Goal: Task Accomplishment & Management: Manage account settings

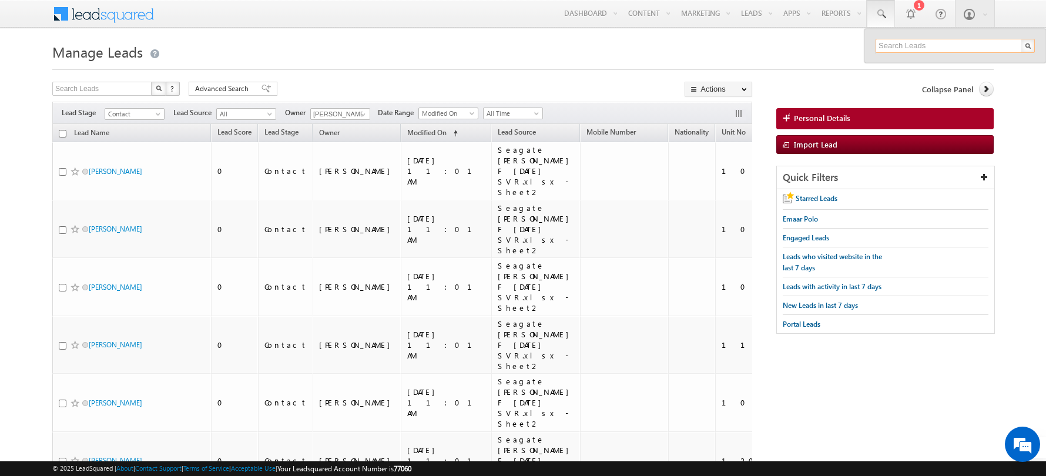
click at [894, 51] on input "text" at bounding box center [955, 46] width 159 height 14
paste input "+971503045581"
click at [898, 47] on input "+971503045581" at bounding box center [955, 46] width 159 height 14
type input "503045581"
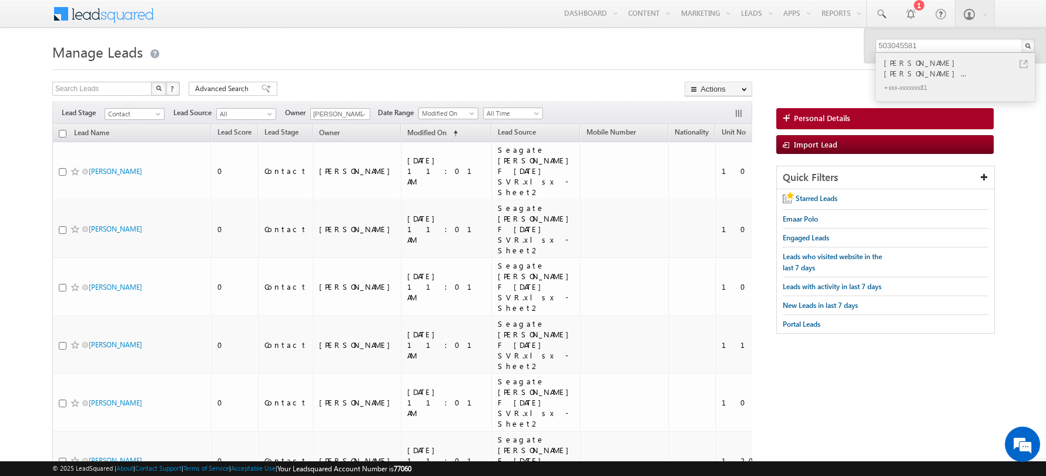
click at [1028, 63] on link at bounding box center [1024, 64] width 8 height 8
click at [347, 40] on h1 "Manage Leads" at bounding box center [523, 50] width 942 height 23
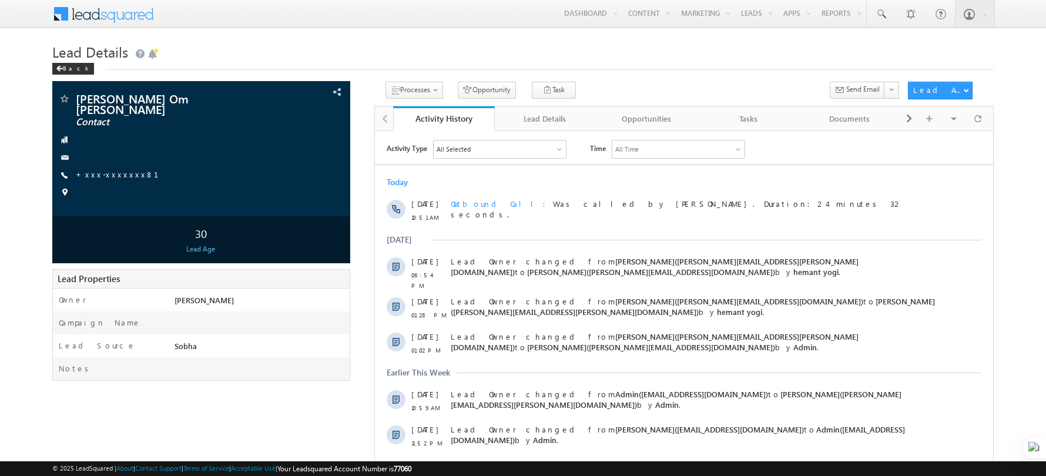
click at [286, 55] on h1 "Lead Details" at bounding box center [523, 50] width 942 height 23
click at [438, 122] on div "Activity History" at bounding box center [444, 118] width 84 height 11
click at [544, 113] on div "Lead Details" at bounding box center [545, 119] width 82 height 14
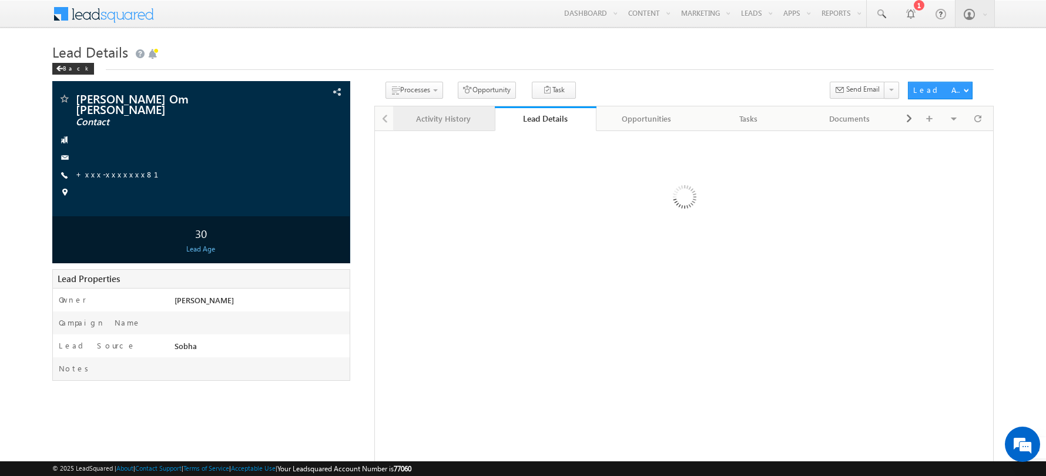
click at [425, 118] on div "Activity History" at bounding box center [444, 119] width 82 height 14
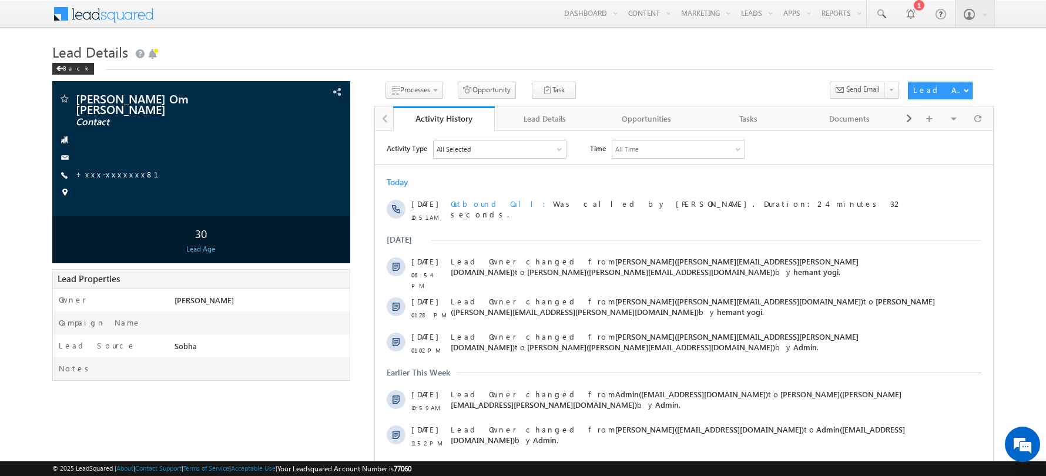
click at [440, 45] on h1 "Lead Details" at bounding box center [523, 50] width 942 height 23
click at [243, 55] on h1 "Lead Details" at bounding box center [523, 50] width 942 height 23
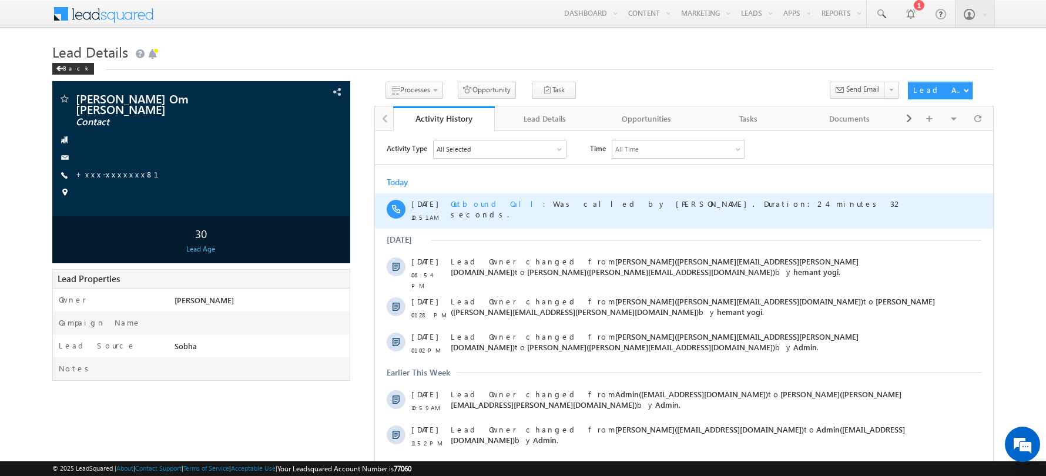
click at [498, 223] on div "Outbound Call Was called by [PERSON_NAME]. Duration:24 minutes 32 seconds." at bounding box center [693, 210] width 486 height 35
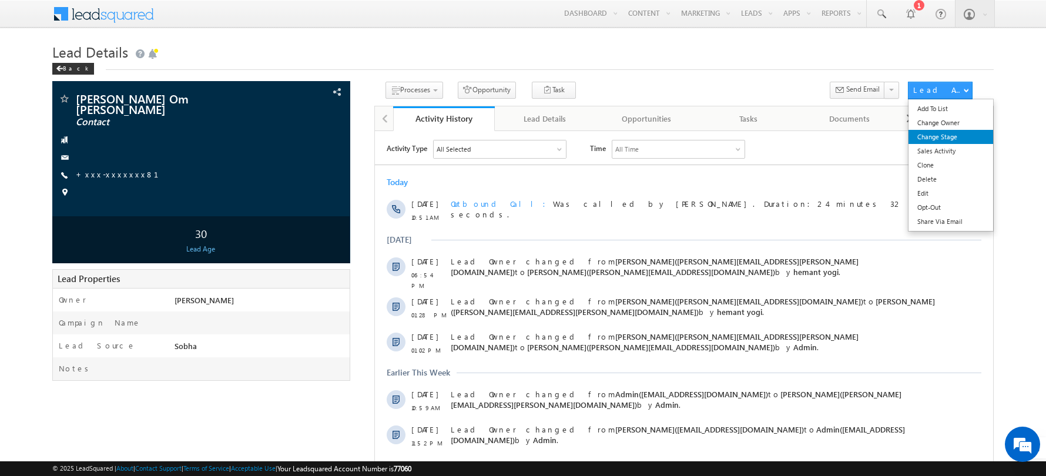
click at [938, 139] on link "Change Stage" at bounding box center [951, 137] width 85 height 14
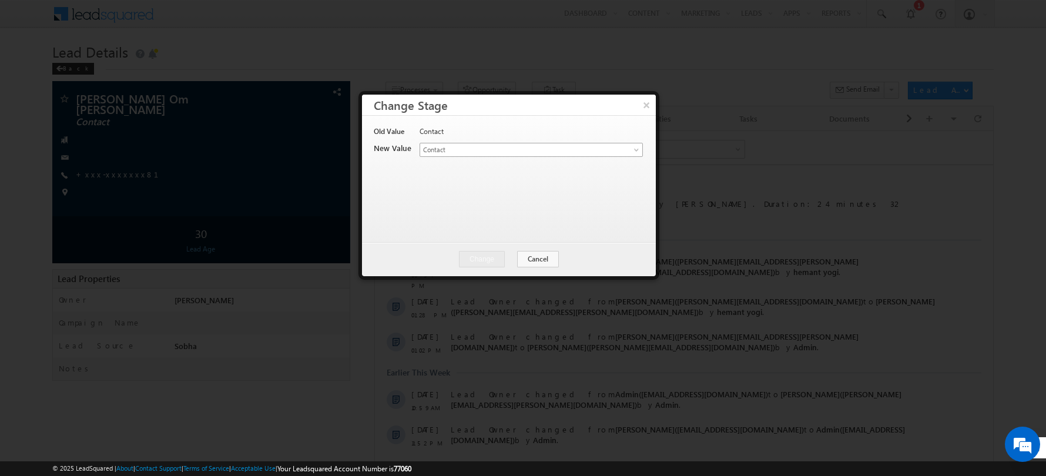
click at [524, 152] on span "Contact" at bounding box center [511, 150] width 183 height 11
click at [480, 262] on button "Change" at bounding box center [482, 259] width 45 height 16
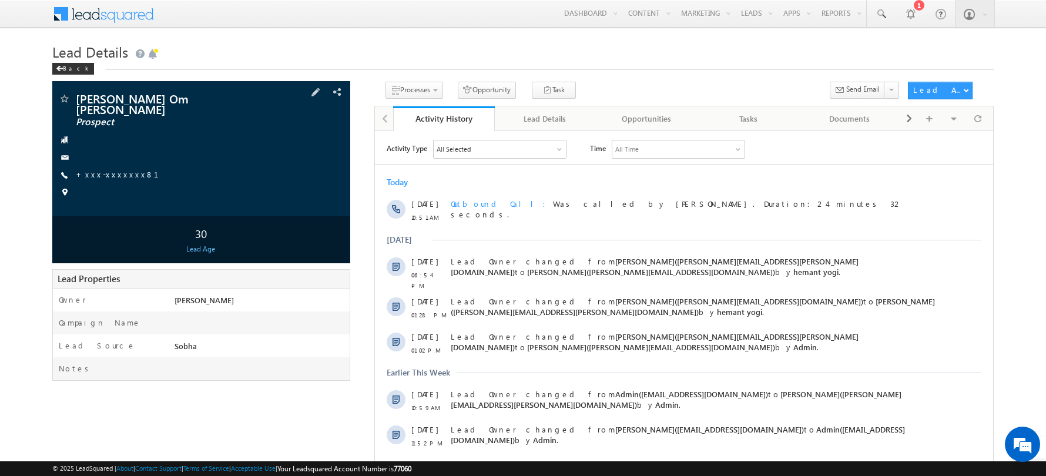
drag, startPoint x: 136, startPoint y: 112, endPoint x: 72, endPoint y: 96, distance: 66.6
click at [72, 96] on div "Mr. Navneet Prakash Om Prakash Agarwal Prospect" at bounding box center [201, 99] width 286 height 12
copy div "[PERSON_NAME] Om [PERSON_NAME]"
